Goal: Navigation & Orientation: Find specific page/section

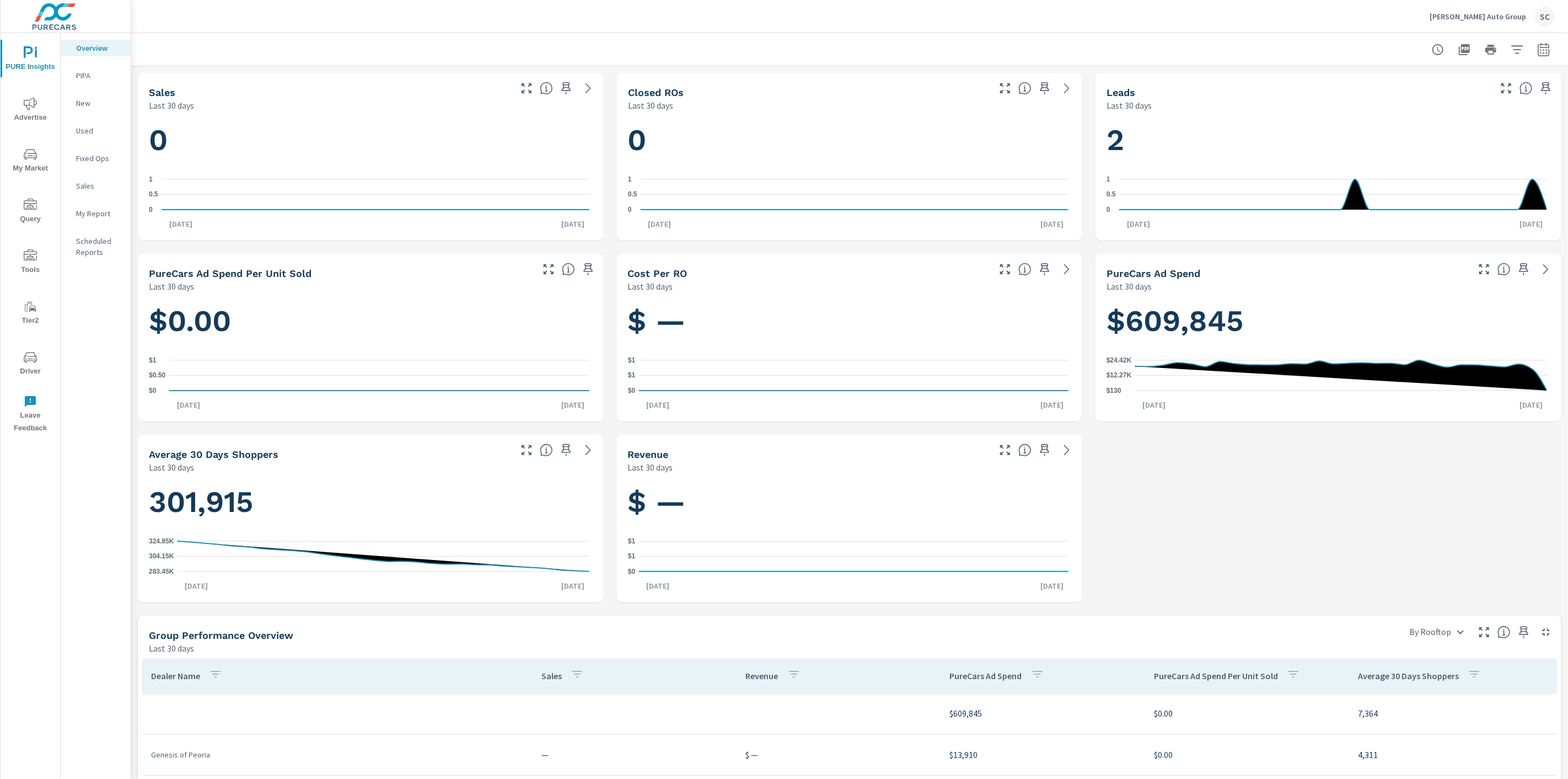
click at [1549, 13] on div "SC" at bounding box center [1544, 16] width 20 height 20
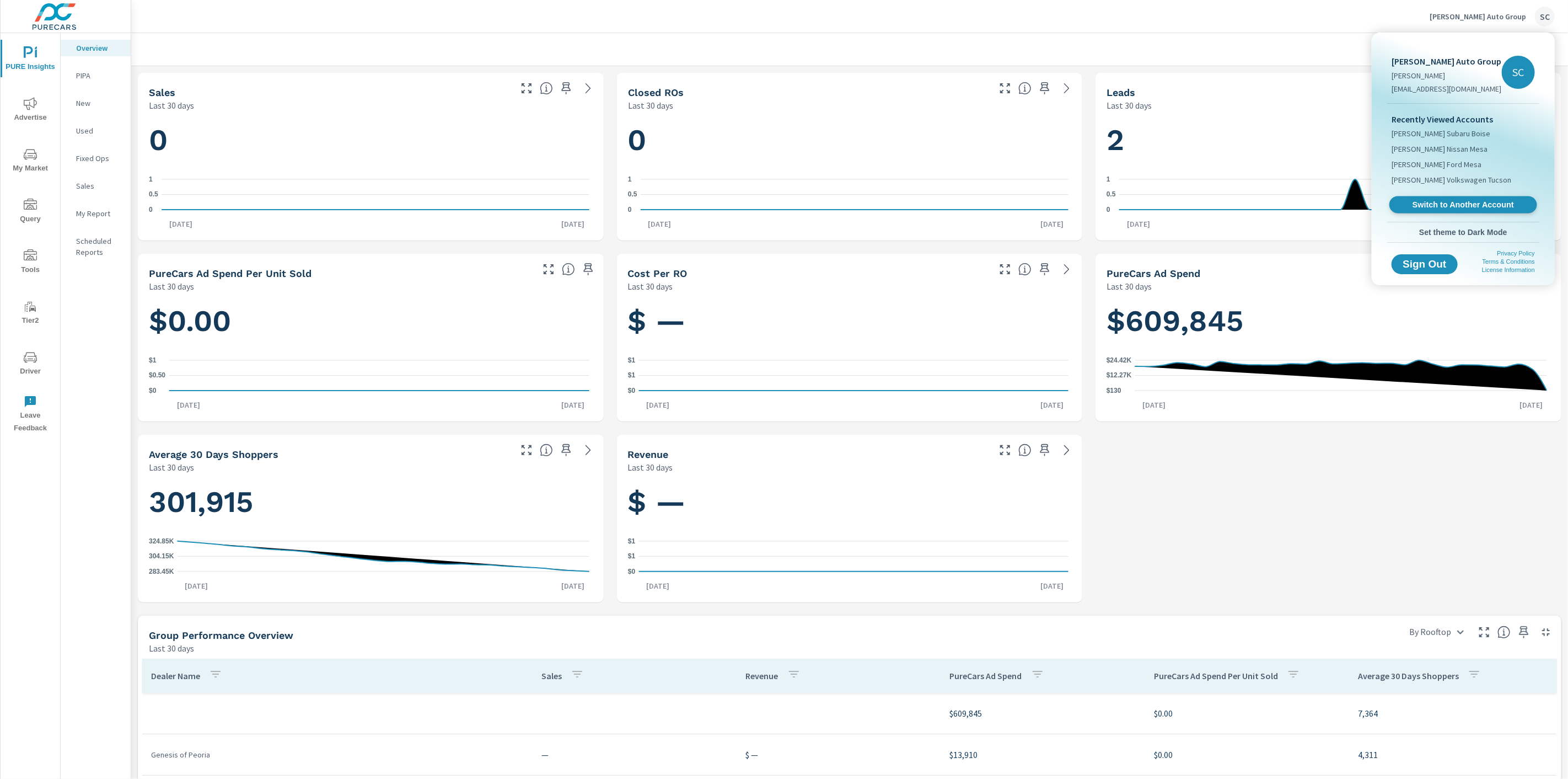
click at [1437, 203] on span "Switch to Another Account" at bounding box center [1462, 205] width 135 height 10
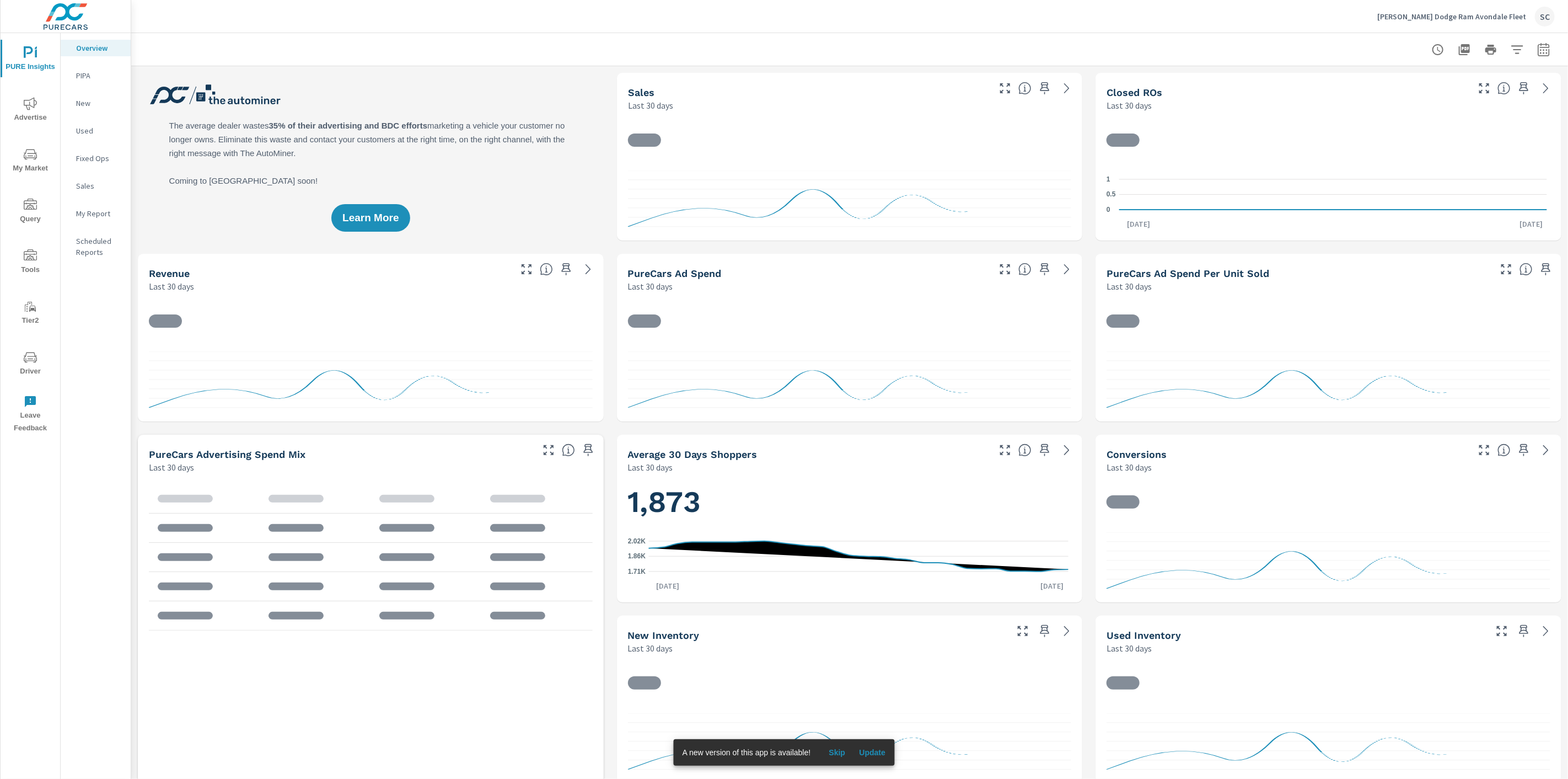
click at [19, 371] on span "Driver" at bounding box center [30, 364] width 53 height 27
